Goal: Task Accomplishment & Management: Manage account settings

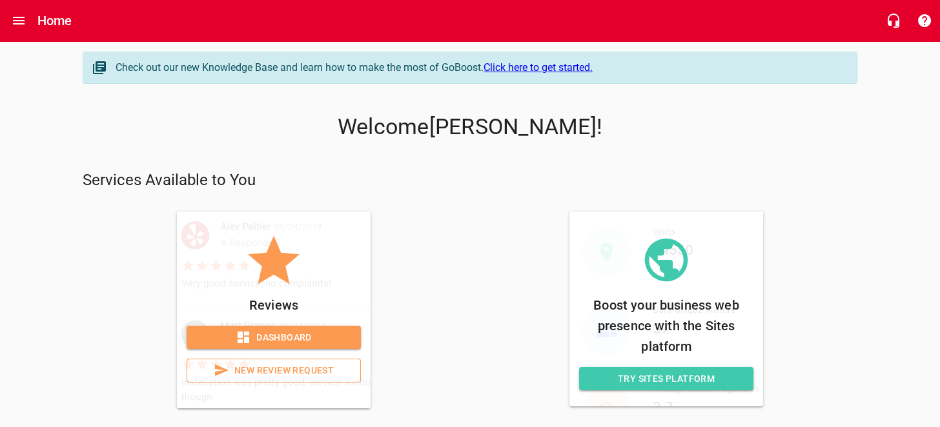
click at [312, 330] on span "Dashboard" at bounding box center [274, 338] width 154 height 16
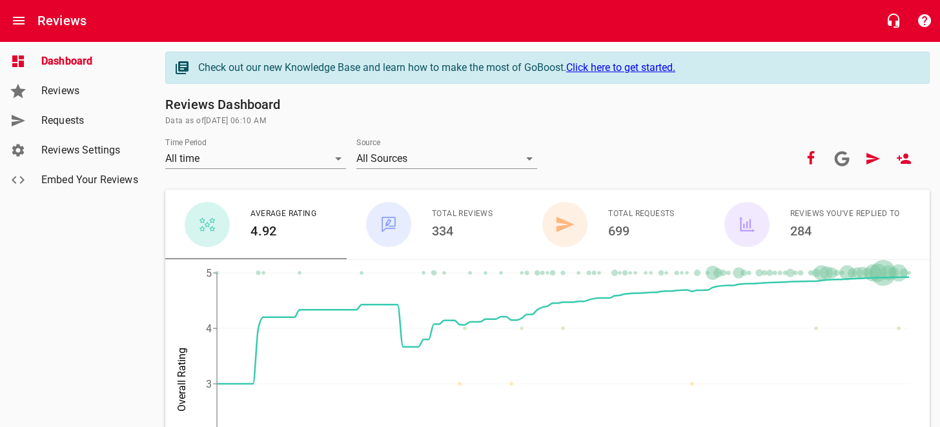
click at [74, 90] on span "Reviews" at bounding box center [90, 90] width 98 height 15
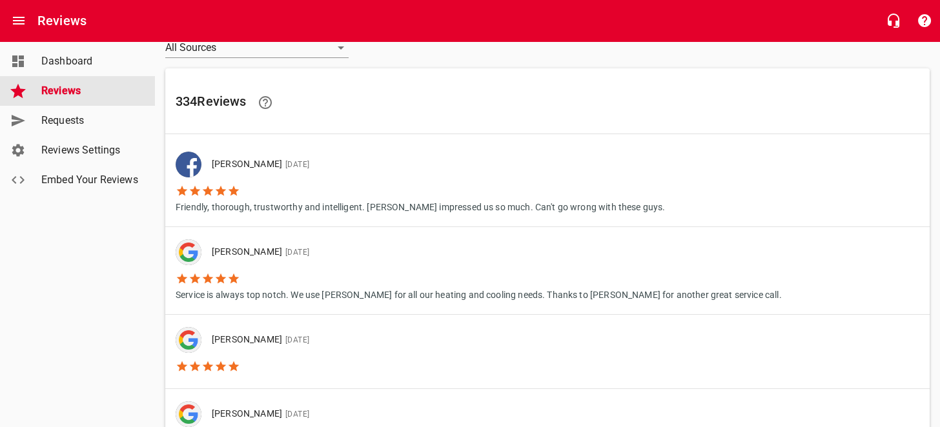
scroll to position [65, 0]
